Goal: Entertainment & Leisure: Consume media (video, audio)

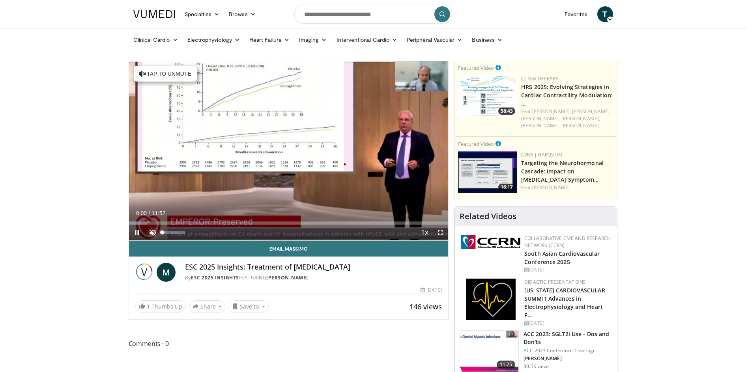
click at [154, 228] on span "Video Player" at bounding box center [153, 233] width 16 height 16
click at [251, 159] on div "10 seconds Tap to unmute" at bounding box center [288, 150] width 319 height 179
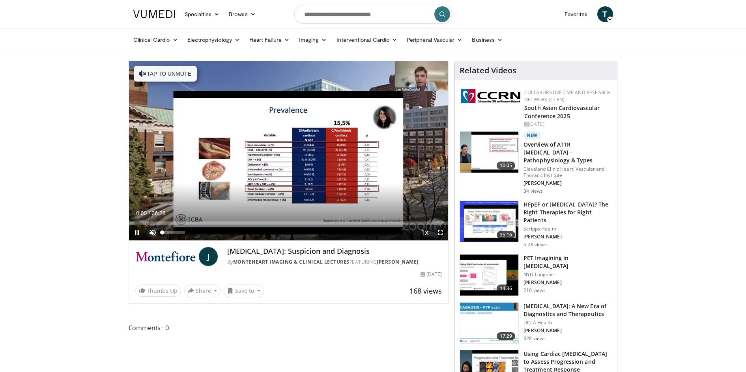
click at [149, 233] on span "Video Player" at bounding box center [153, 233] width 16 height 16
click at [233, 176] on div "10 seconds Tap to unmute" at bounding box center [288, 150] width 319 height 179
